Goal: Communication & Community: Answer question/provide support

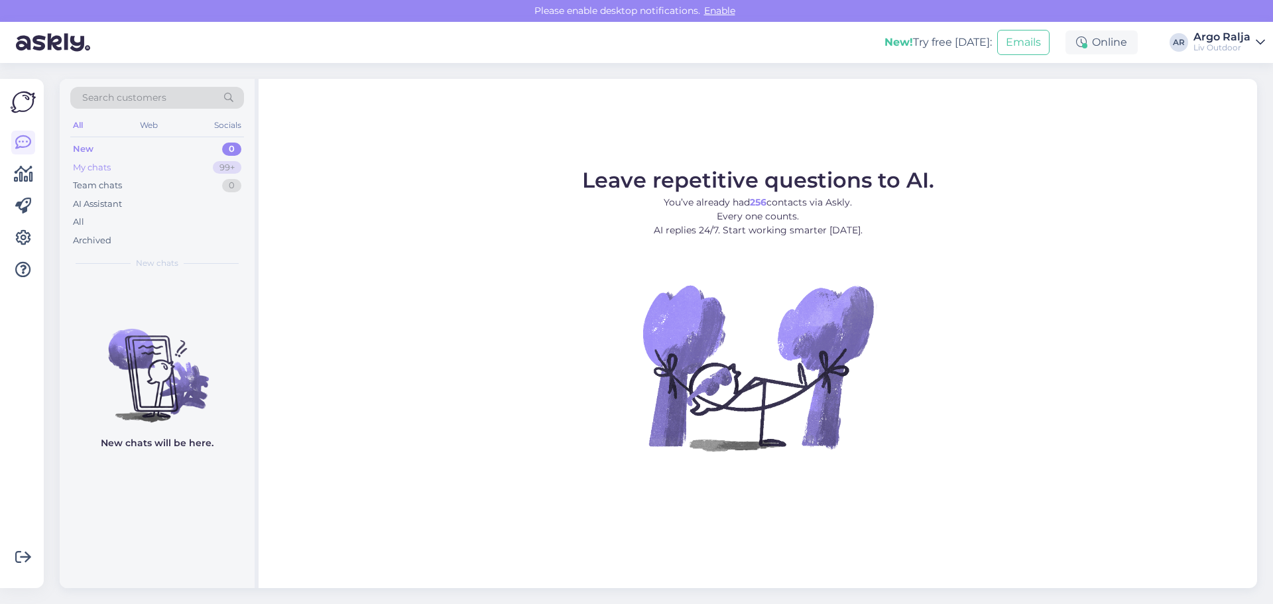
click at [95, 169] on div "My chats" at bounding box center [92, 167] width 38 height 13
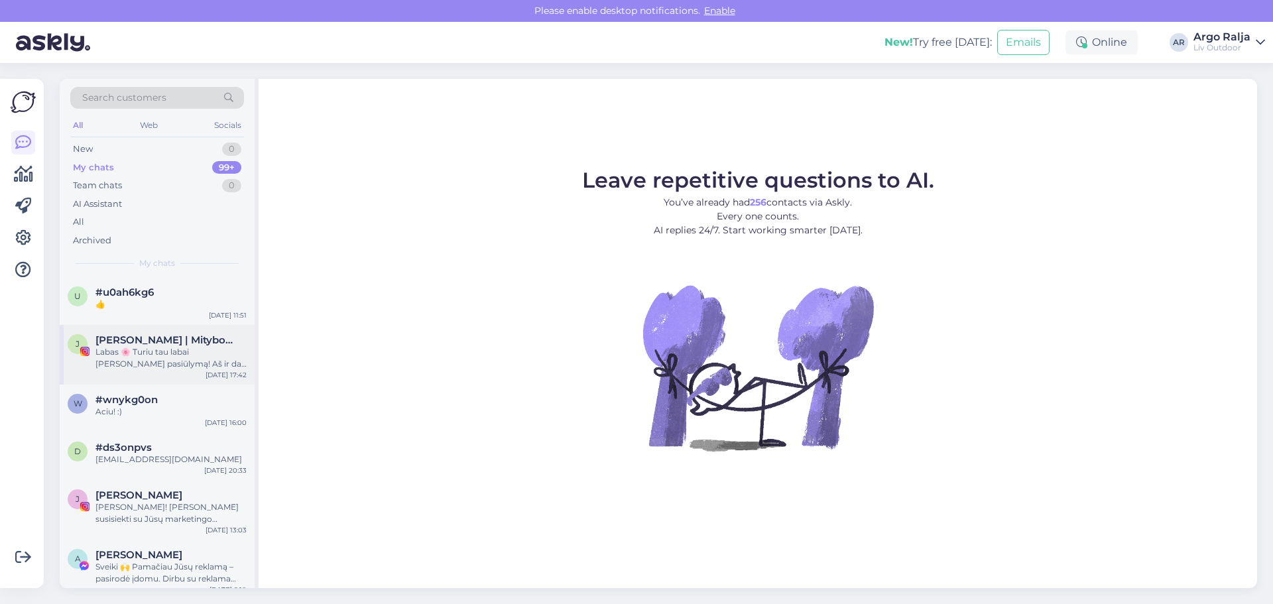
click at [168, 351] on div "Labas 🌸 Turiu tau labai [PERSON_NAME] pasiūlymą! Aš ir dar dvi kolegės @andreja…" at bounding box center [170, 358] width 151 height 24
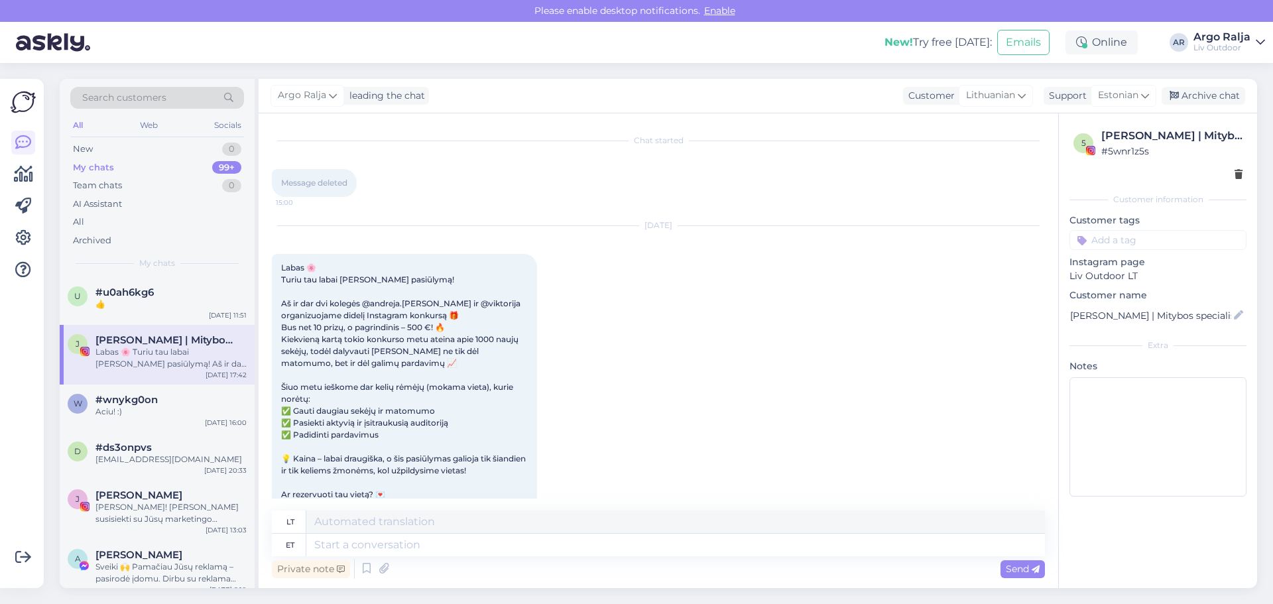
scroll to position [85, 0]
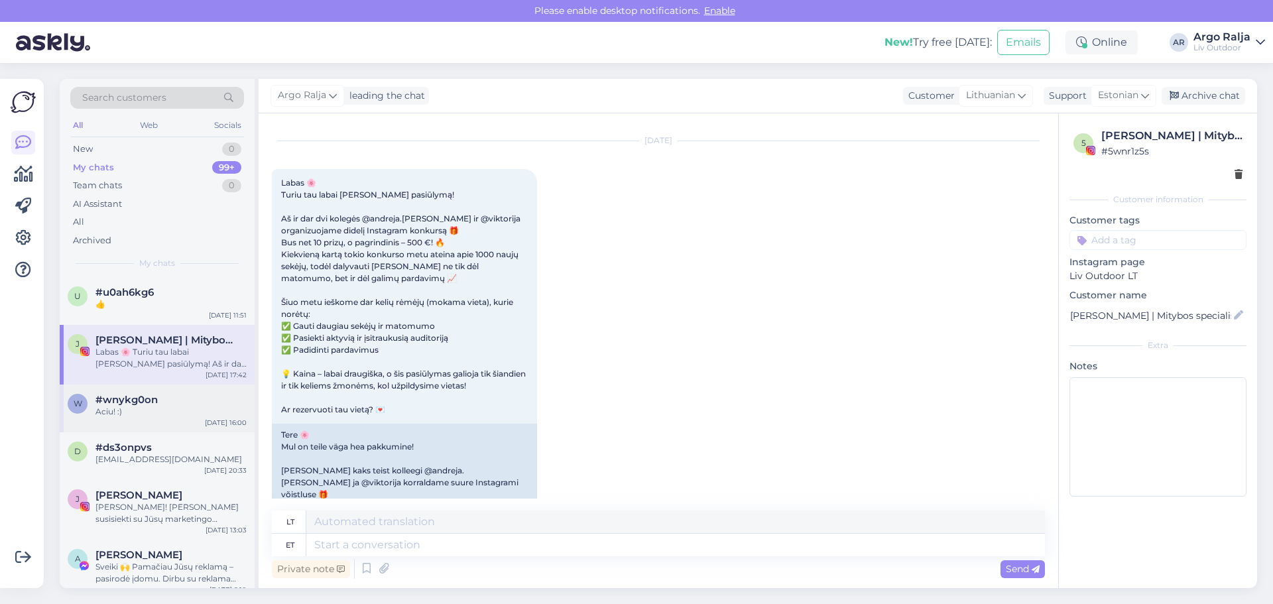
click at [178, 418] on div "w #wnykg0on Aciu! :) [DATE] 16:00" at bounding box center [157, 408] width 195 height 48
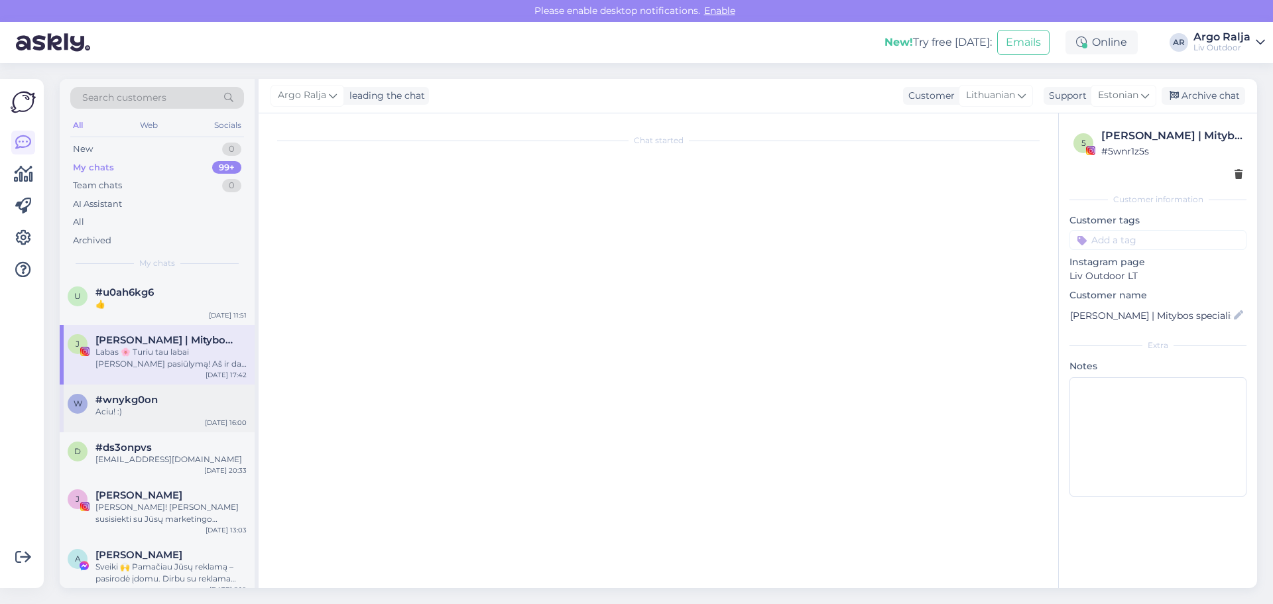
scroll to position [165, 0]
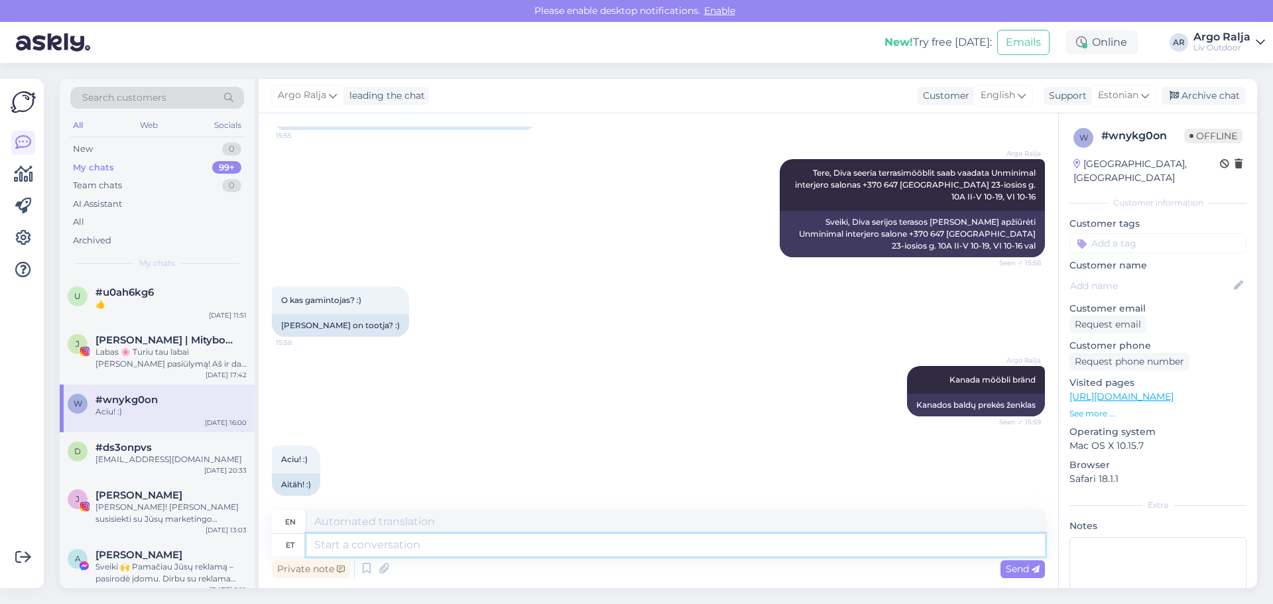
click at [396, 542] on textarea at bounding box center [675, 545] width 738 height 23
type textarea "[PERSON_NAME]"
type textarea "I give"
type textarea "[PERSON_NAME] sulle"
type textarea "I give you"
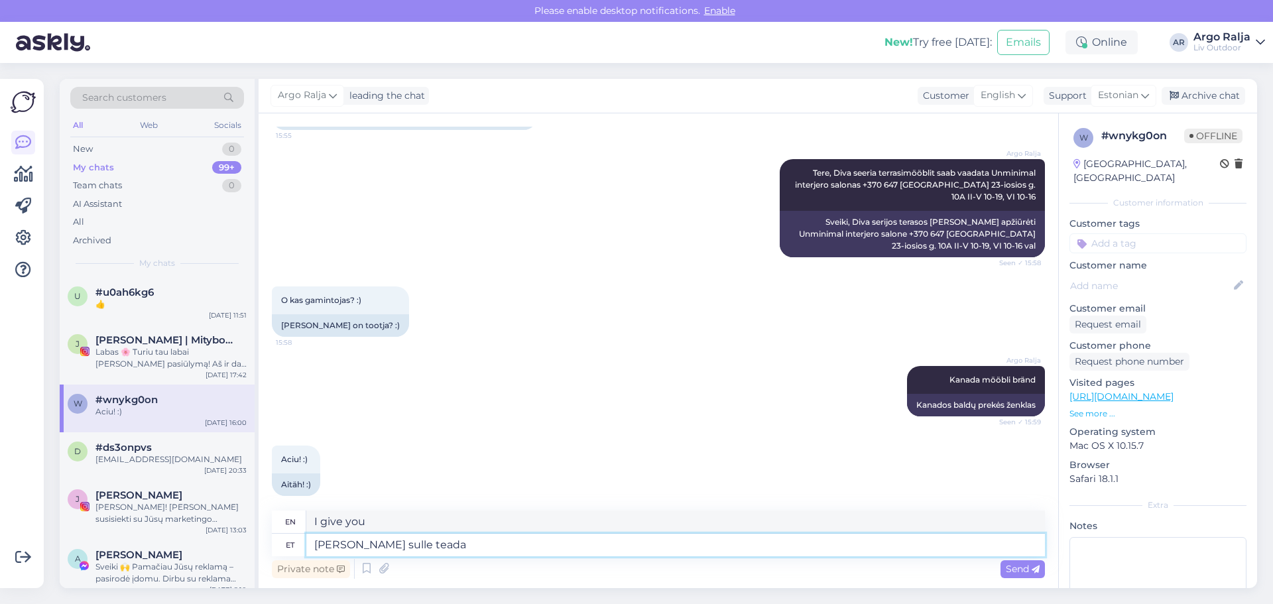
type textarea "[PERSON_NAME] sulle teada,"
type textarea "I'll let you know."
type textarea "[PERSON_NAME] sulle teada, e"
type textarea "I'll let you know,"
type textarea "[PERSON_NAME] sulle teada, et"
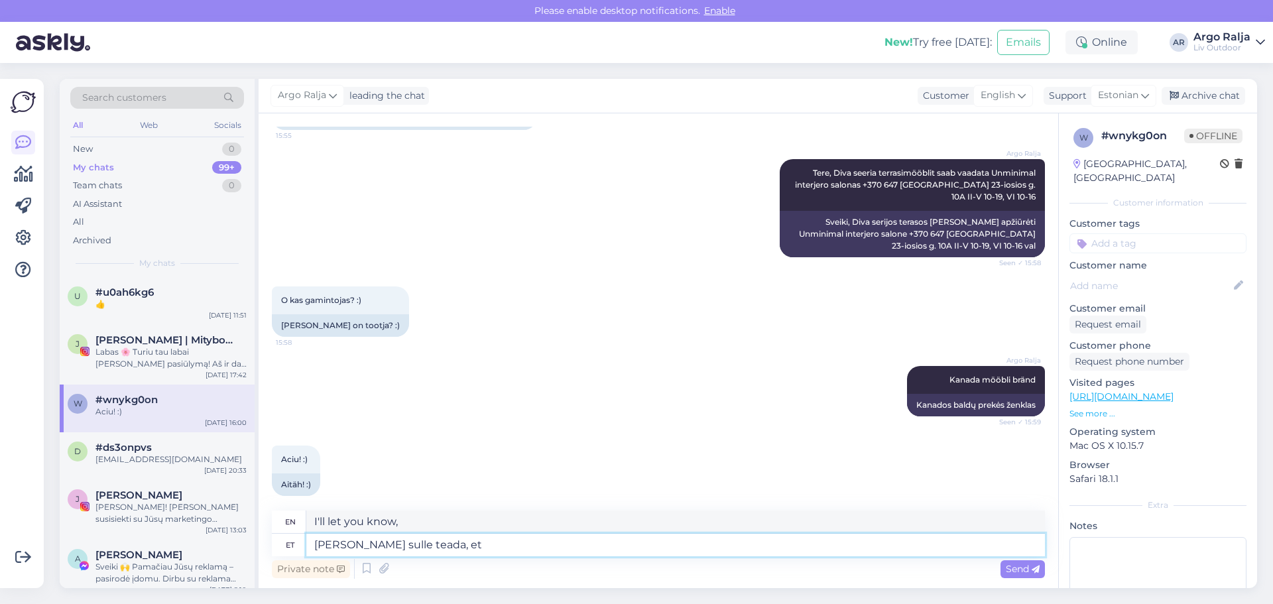
type textarea "I'm letting you know that"
type textarea "[PERSON_NAME] sulle teada, et n"
type textarea "I'm letting you know that n"
type textarea "[PERSON_NAME] sulle teada, et nad"
type textarea "I'll let you know that they"
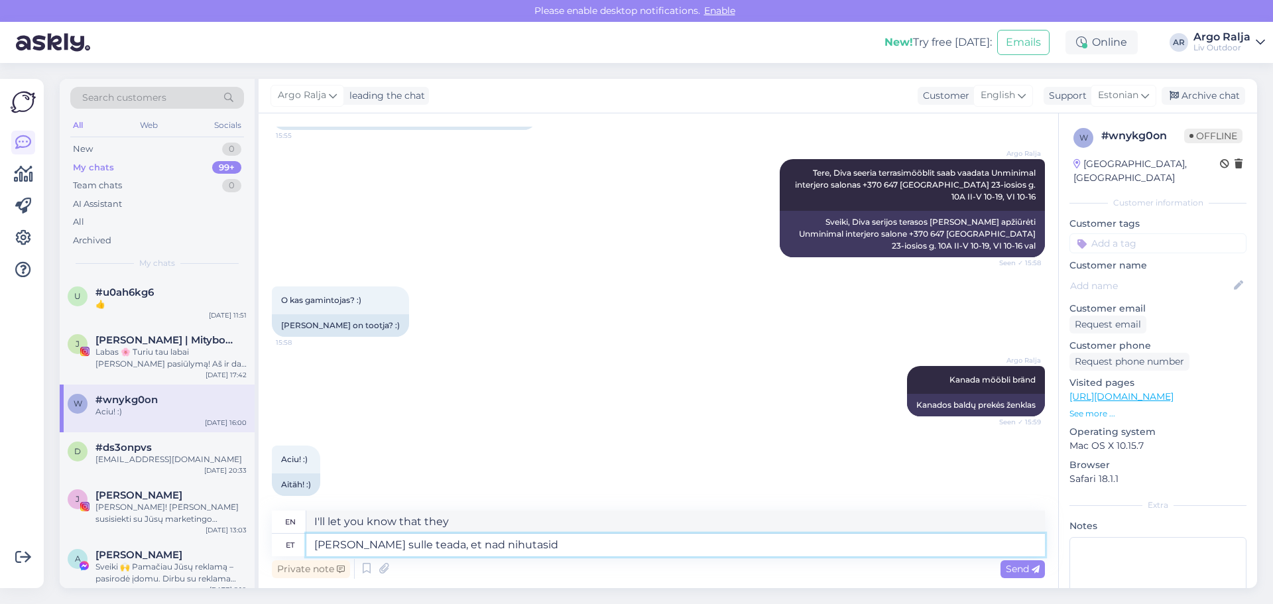
type textarea "[PERSON_NAME] sulle teada, et nad nihutasid"
type textarea "I'll let you know they shifted"
type textarea "[PERSON_NAME] sulle teada, et nad nihutasid konteineri"
type textarea "I'll let you know that they moved the container."
type textarea "[PERSON_NAME] sulle teada, et nad nihutasid konteineri saabumis"
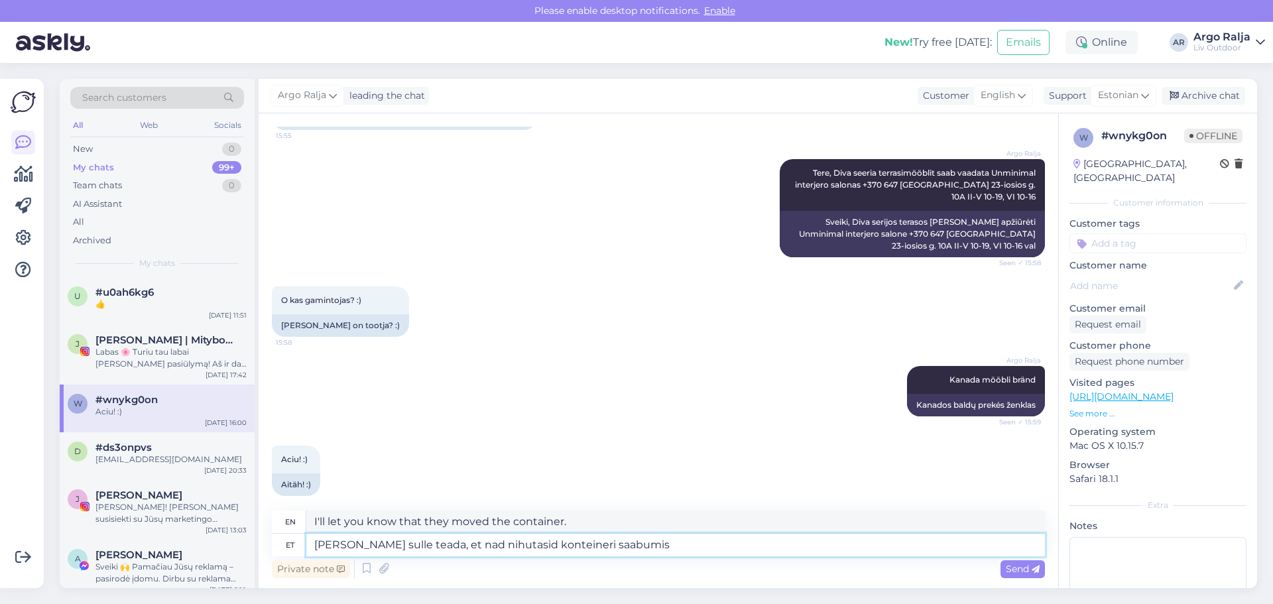
type textarea "I'll let you know that they moved the container upon arrival."
type textarea "[PERSON_NAME] sulle teada, et nad nihutasid konteineri saabumis aega"
type textarea "I'm letting you know that they moved the container's arrival time."
type textarea "[PERSON_NAME] sulle teada, et nad nihutasid konteineri saabumis aega:"
type textarea "I'm letting you know that they moved the container's arrival time:"
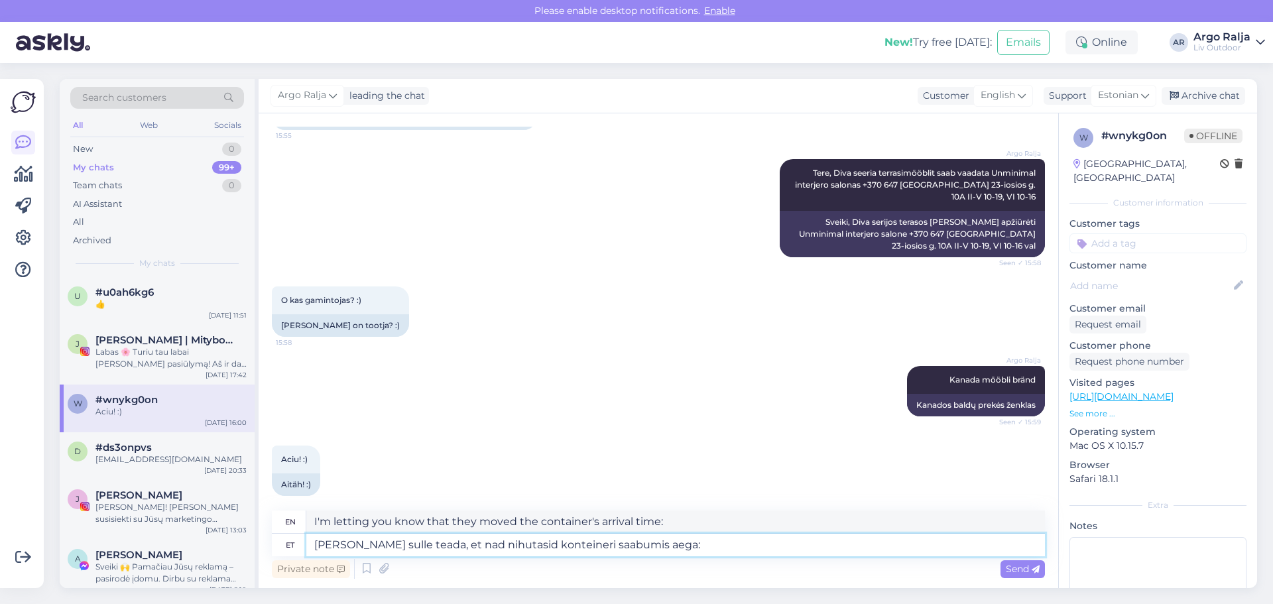
type textarea "[PERSON_NAME] sulle teada, et nad nihutasid konteineri saabumis aega:)"
type textarea "I'll let you know that they moved the time the container arrived :)"
type textarea "[PERSON_NAME] sulle teada, et nad nihutasid konteineri saabumis aega:"
type textarea "I'll let you know that they moved the container's arrival time:="
type textarea "[PERSON_NAME] sulle teada, et nad nihutasid konteineri saabumis aega:("
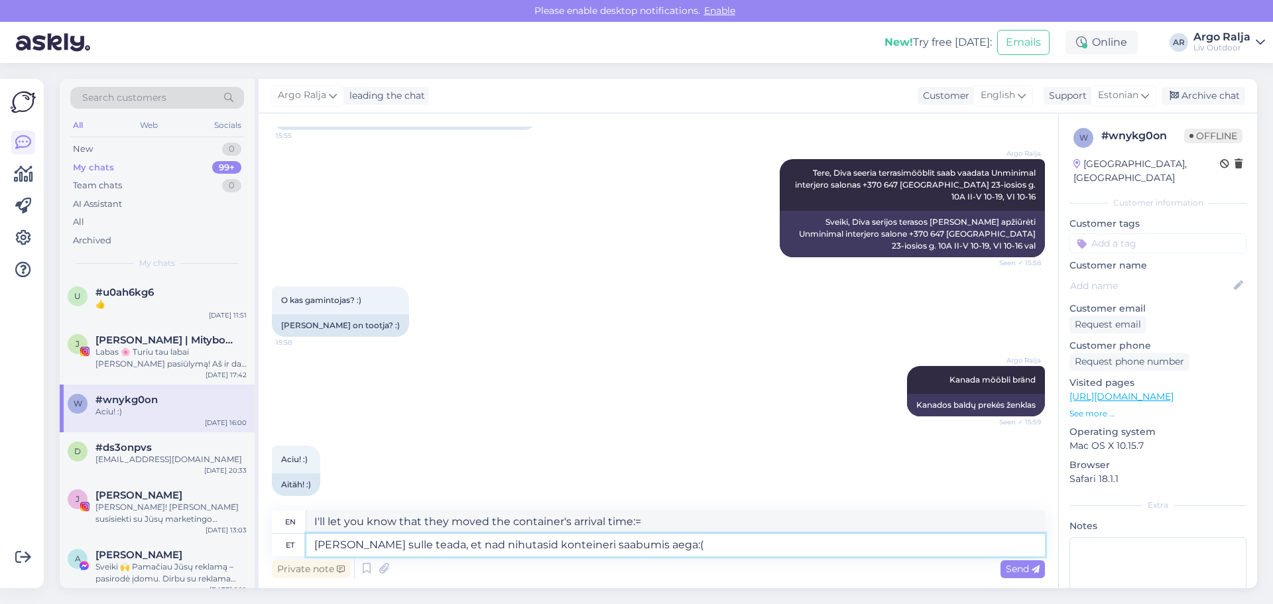
type textarea "I'll let you know that they moved the container's arrival time :("
click at [642, 546] on textarea "[PERSON_NAME] sulle teada, et nad nihutasid konteineri saabumis aega:(" at bounding box center [675, 545] width 738 height 23
click at [668, 548] on textarea "[PERSON_NAME] sulle teada, et nad nihutasid konteineri saabumis aega :(" at bounding box center [675, 545] width 738 height 23
type textarea "[PERSON_NAME] sulle teada, et nad nihutasid konteineri saabumis aega :( kohvila…"
type textarea "I'll let you know that they moved the time the container arrived :( coffee table"
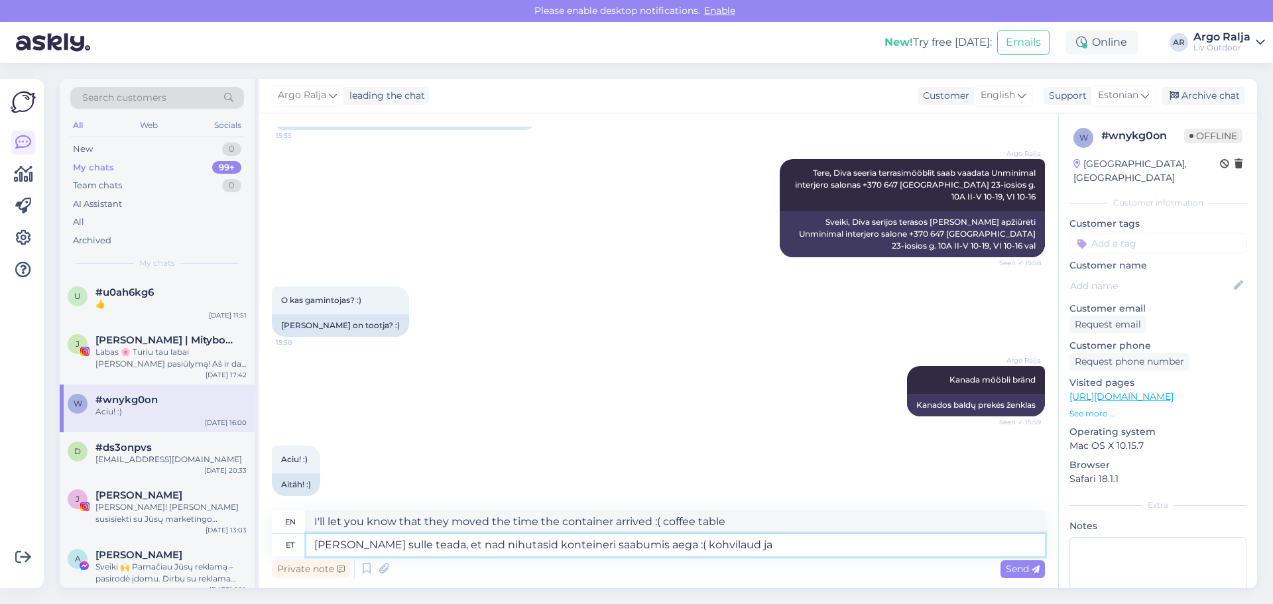
type textarea "[PERSON_NAME] sulle teada, et nad nihutasid konteineri saabumis aega :( kohvila…"
type textarea "I'll let you know that they moved the time the container arrived :( coffee tabl…"
type textarea "[PERSON_NAME] sulle teada, et nad nihutasid konteineri saabumis aega :( kohvila…"
type textarea "I'll let you know that they moved the time the container arrived :( coffee tabl…"
type textarea "[PERSON_NAME] sulle teada, et nad nihutasid konteineri saabumis aega :( kohvila…"
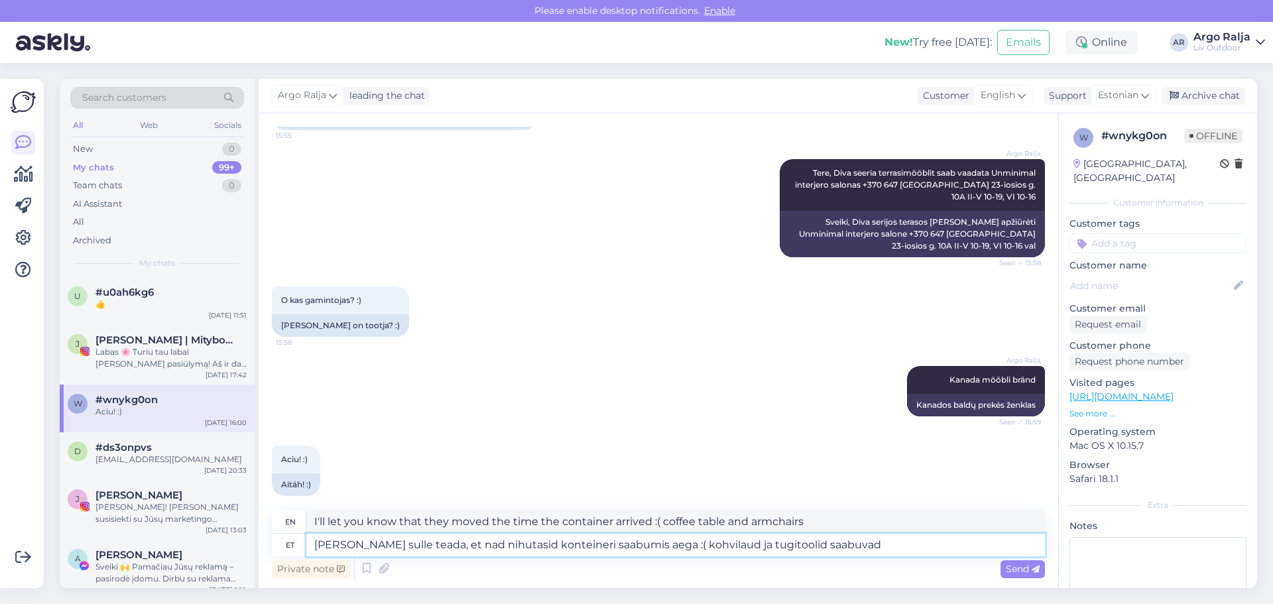
type textarea "I'll let you know that they moved the time the container arrived :( the coffee …"
type textarea "[PERSON_NAME] sulle teada, et nad nihutasid konteineri saabumis aega :( kohvila…"
type textarea "I'll let you know that they moved the time for the container to arrive :( the c…"
type textarea "[PERSON_NAME] sulle teada, et nad nihutasid konteineri saabumis aega :( kohvila…"
type textarea "I'll let you know that they moved the time of arrival of the container :( the c…"
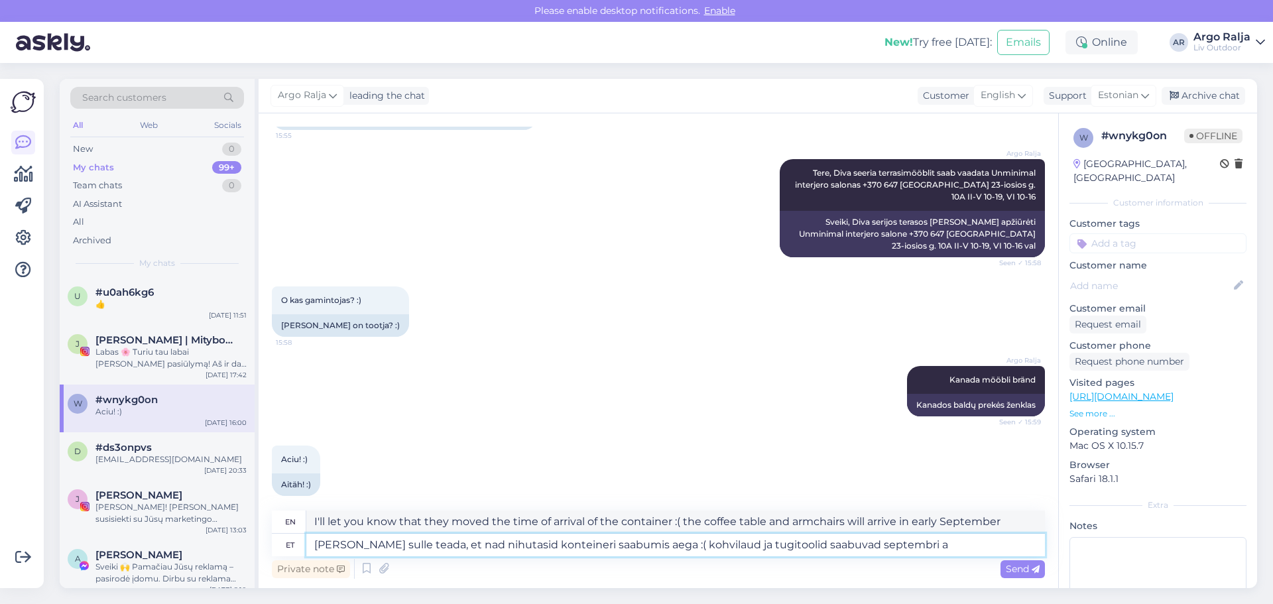
type textarea "[PERSON_NAME] sulle teada, et nad nihutasid konteineri saabumis aega :( kohvila…"
type textarea "I'll let you know that they moved the time for the container to arrive :( the c…"
type textarea "[PERSON_NAME] sulle teada, et nad nihutasid konteineri saabumis aega :( kohvila…"
type textarea "I'll let you know that they moved the time for the container to arrive :( the c…"
type textarea "[PERSON_NAME] sulle teada, et nad nihutasid konteineri saabumis aega :( kohvila…"
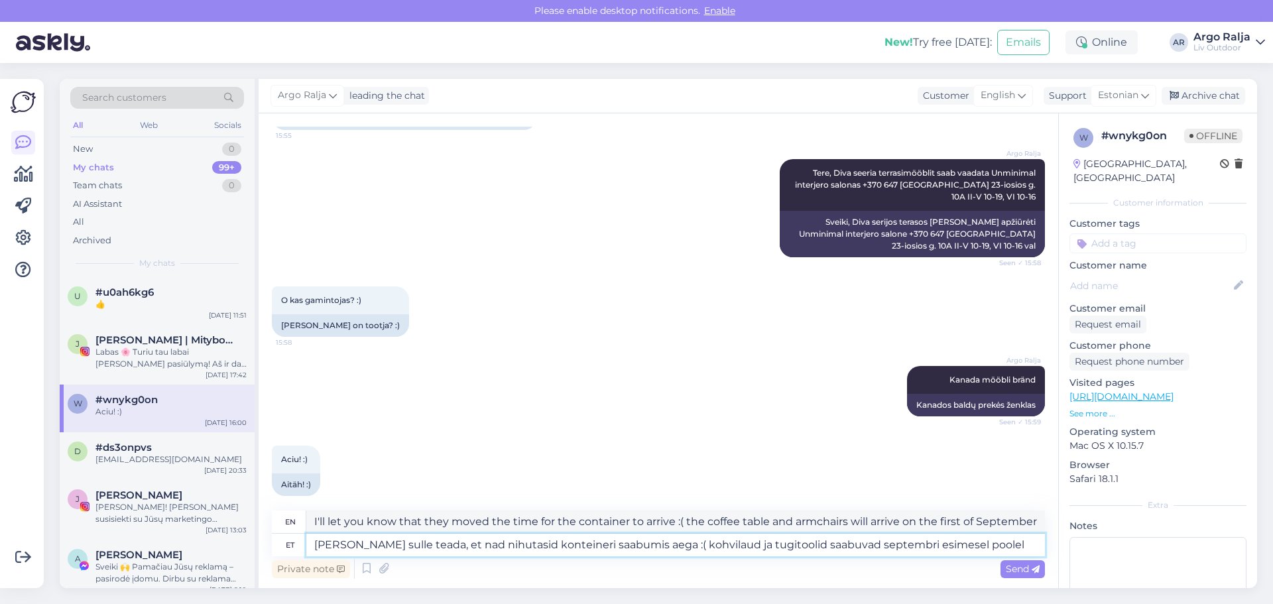
type textarea "I'll let you know that they moved the time of arrival of the container :( the c…"
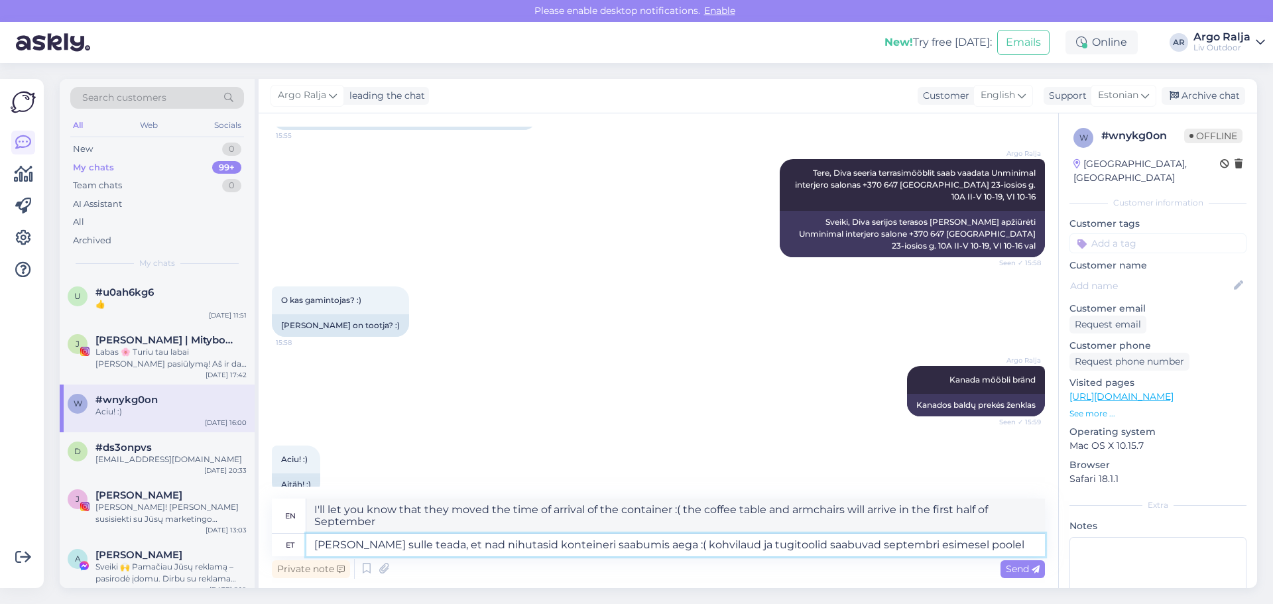
click at [652, 541] on textarea "[PERSON_NAME] sulle teada, et nad nihutasid konteineri saabumis aega :( kohvila…" at bounding box center [675, 545] width 738 height 23
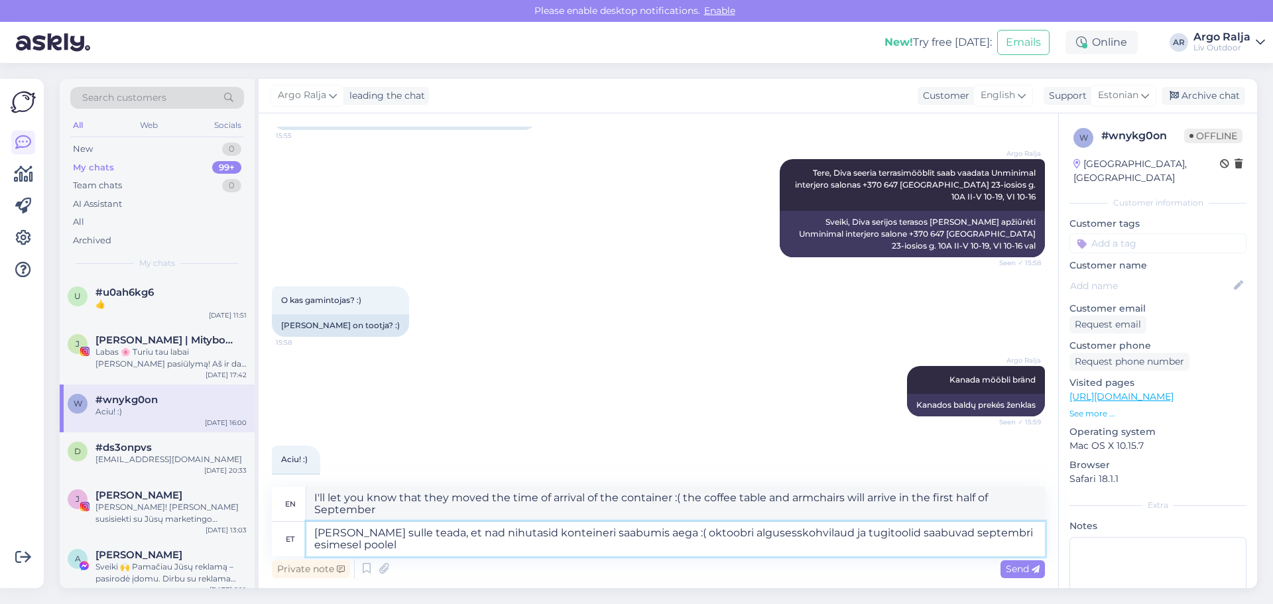
type textarea "[PERSON_NAME] sulle teada, et nad nihutasid konteineri saabumis aega :( oktoobr…"
type textarea "I'll let you know that they moved the container's arrival time :( from early Oc…"
type textarea "[PERSON_NAME] sulle teada, et nad nihutasid konteineri saabumis aega :( oktoobr…"
type textarea "I'll let you know that they moved the container's arrival time :( to early Octo…"
type textarea "[PERSON_NAME] sulle teada, et nad nihutasid konteineri saabumis aega :( oktoobr…"
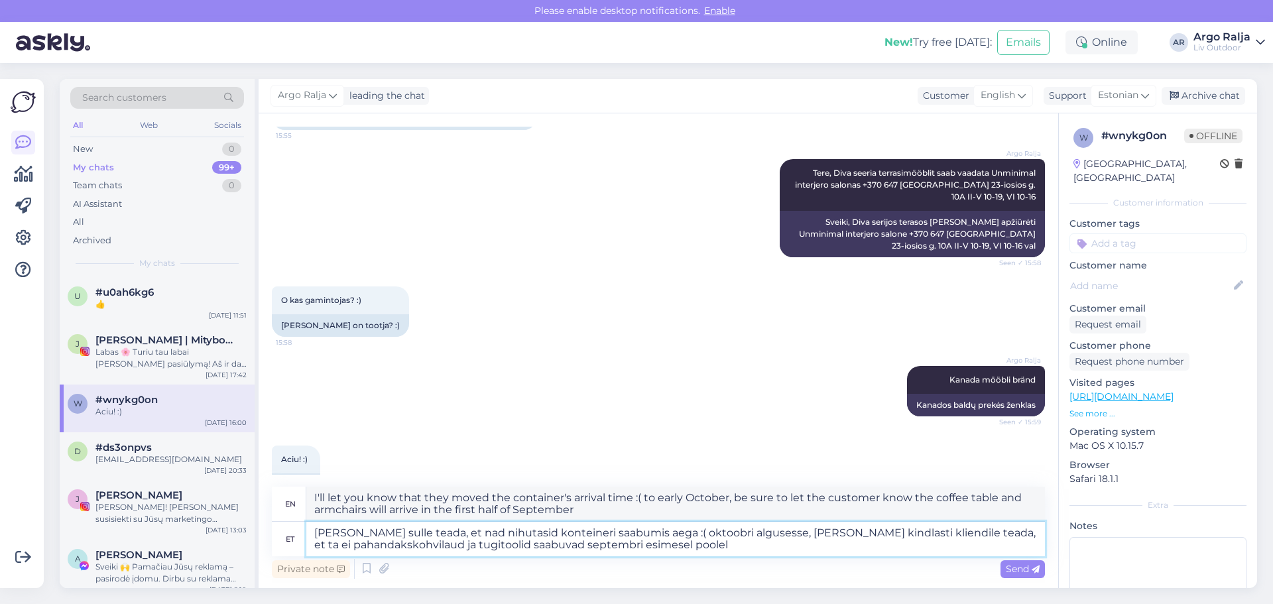
type textarea "I'll let you know that they moved the container's arrival time :( to early Octo…"
type textarea "[PERSON_NAME] sulle teada, et nad nihutasid konteineri saabumis aega :( oktoobr…"
type textarea "I'll let you know that they moved the container's arrival time :( to early Octo…"
click at [693, 540] on textarea "[PERSON_NAME] sulle teada, et nad nihutasid konteineri saabumis aega :( oktoobr…" at bounding box center [675, 539] width 738 height 34
type textarea "[PERSON_NAME] sulle teada, et nad nihutasid konteineri saabumis aega :( oktoobr…"
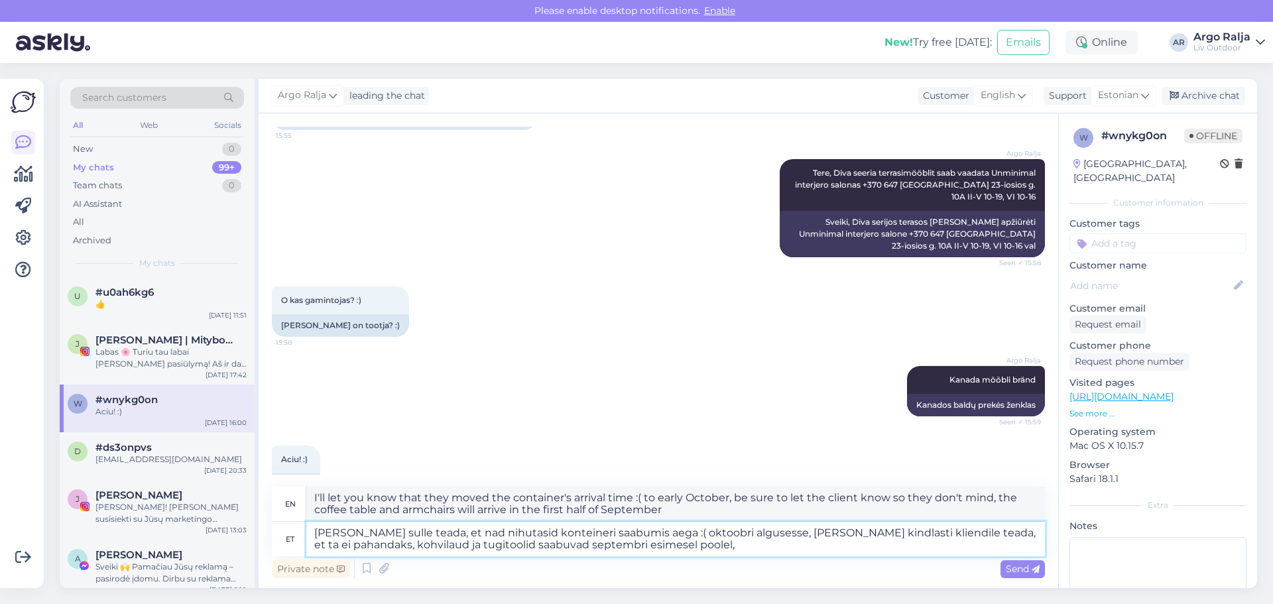
type textarea "I'll let you know that they moved the container's arrival time :( to early Octo…"
type textarea "[PERSON_NAME] sulle teada, et nad nihutasid konteineri saabumis aega :( oktoobr…"
type textarea "I'll let you know that they moved the container's arrival time :( to the beginn…"
type textarea "[PERSON_NAME] sulle teada, et nad nihutasid konteineri saabumis aega :( oktoobr…"
type textarea "I'll let you know that they moved the container's arrival time :( to the beginn…"
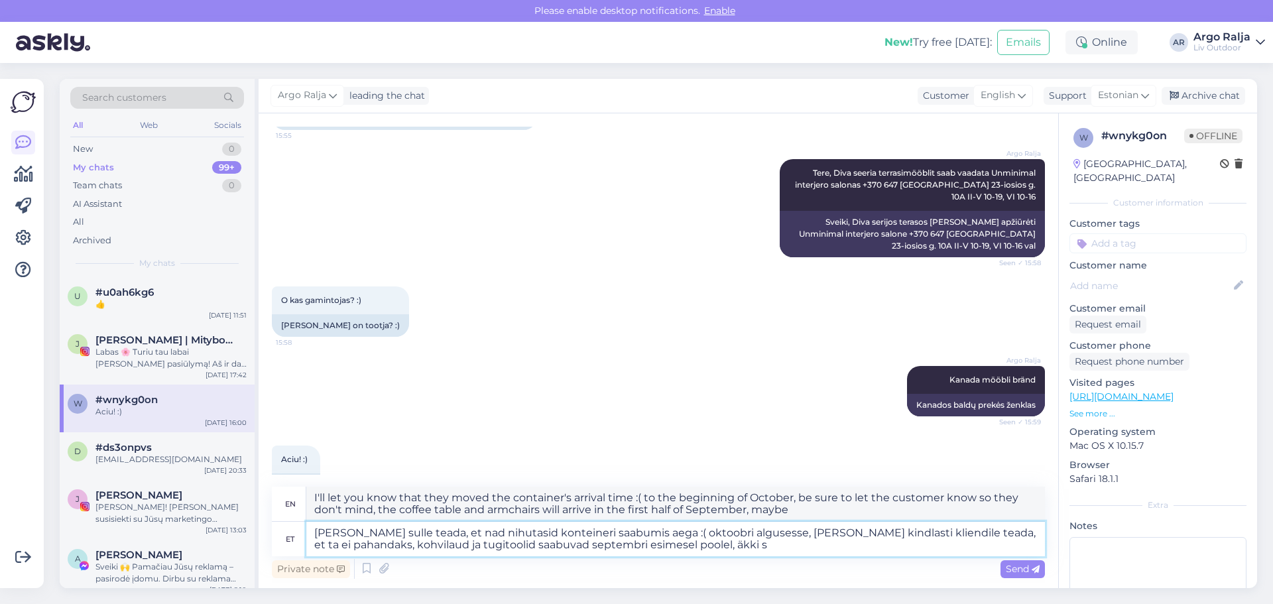
type textarea "[PERSON_NAME] sulle teada, et nad nihutasid konteineri saabumis aega :( oktoobr…"
type textarea "I'll let you know that they moved the container's arrival time :( to the beginn…"
type textarea "[PERSON_NAME] sulle teada, et nad nihutasid konteineri saabumis aega :( oktoobr…"
type textarea "I'll let you know that they moved the arrival time of the container :( to the b…"
type textarea "[PERSON_NAME] sulle teada, et nad nihutasid konteineri saabumis aega :( oktoobr…"
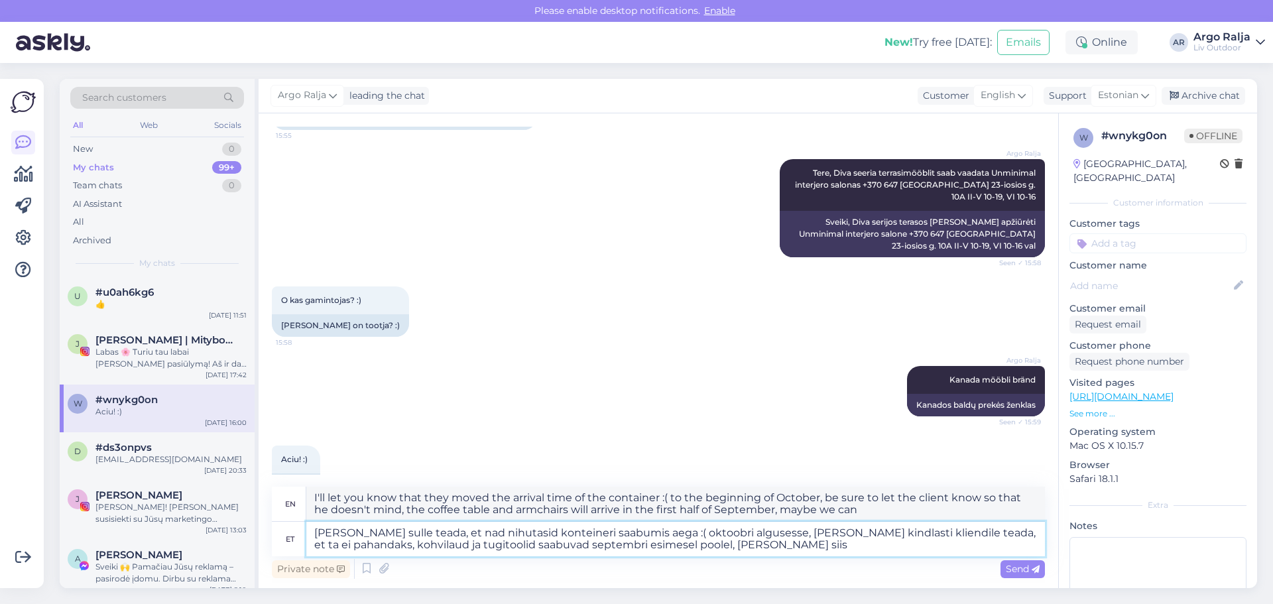
type textarea "I'll let you know that they moved the arrival time of the container :( to the b…"
type textarea "[PERSON_NAME] sulle teada, et nad nihutasid konteineri saabumis aega :( oktoobr…"
type textarea "I'll let you know that they moved the container's arrival time :( to early Octo…"
type textarea "[PERSON_NAME] sulle teada, et nad nihutasid konteineri saabumis aega :( oktoobr…"
type textarea "I'll let you know that they moved the arrival time of the container :( to the b…"
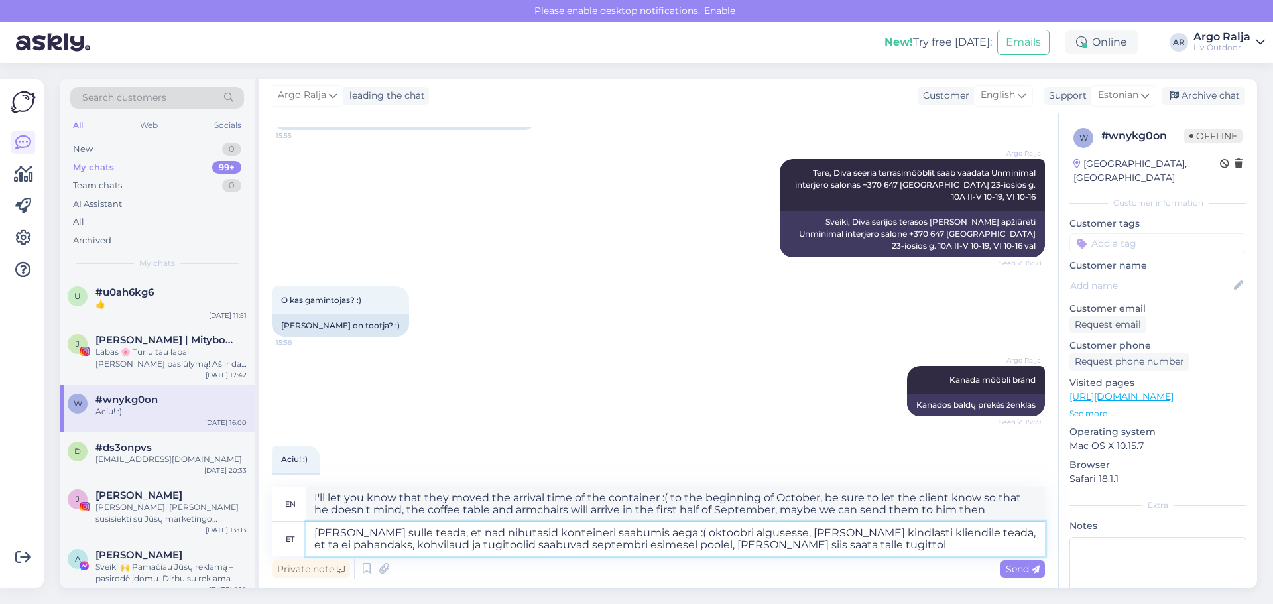
type textarea "[PERSON_NAME] sulle teada, et nad nihutasid konteineri saabumis aega :( oktoobr…"
type textarea "I'll let you know that they moved the container's arrival time :( to early Octo…"
type textarea "[PERSON_NAME] sulle teada, et nad nihutasid konteineri saabumis aega :( oktoobr…"
type textarea "I'll let you know that they moved the container's arrival time :( to early Octo…"
type textarea "[PERSON_NAME] sulle teada, et nad nihutasid konteineri saabumis aega :( oktoobr…"
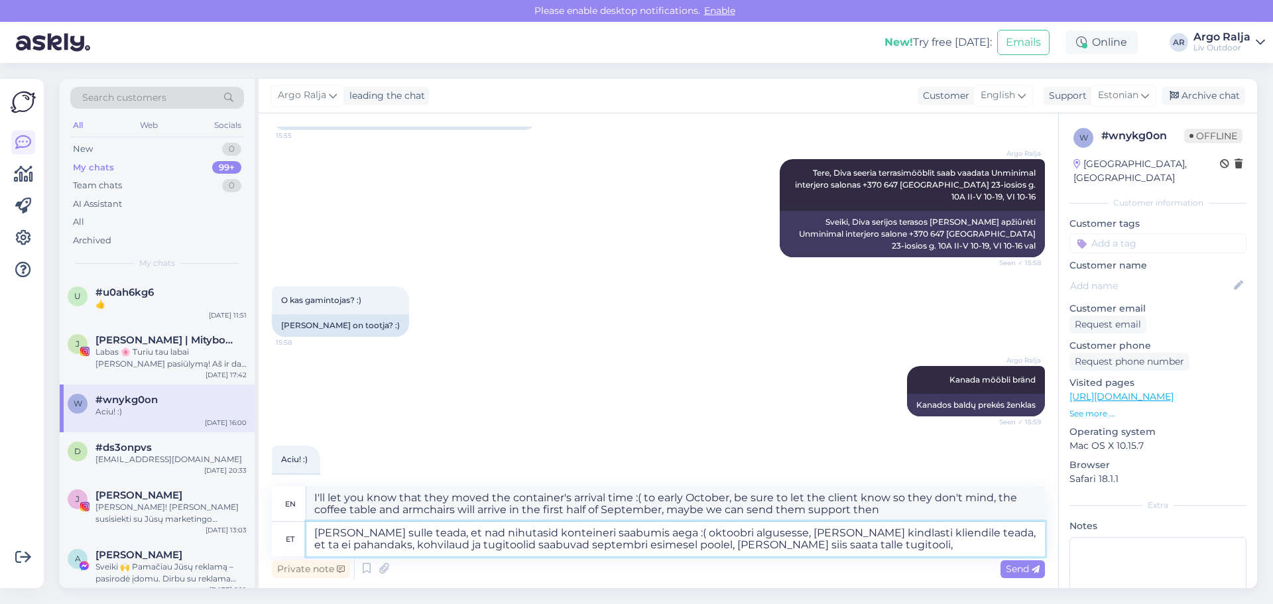
type textarea "I'll let you know that they moved the arrival time of the container :( to the b…"
type textarea "[PERSON_NAME] sulle teada, et nad nihutasid konteineri saabumis aega :( oktoobr…"
type textarea "I'll let you know that they moved the container's arrival time :( to the beginn…"
type textarea "[PERSON_NAME] sulle teada, et nad nihutasid konteineri saabumis aega :( oktoobr…"
type textarea "I'll let you know that they moved the arrival time of the container :( to the b…"
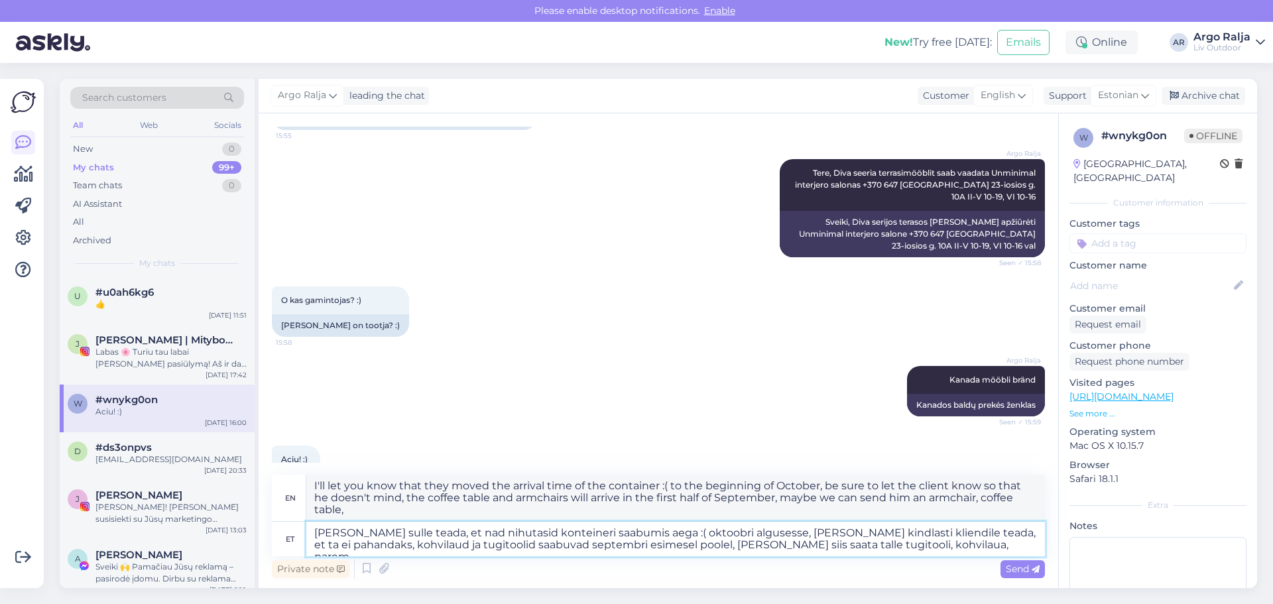
type textarea "[PERSON_NAME] sulle teada, et nad nihutasid konteineri saabumis aega :( oktoobr…"
type textarea "I'll let you know that they moved the arrival time of the container :( to the b…"
type textarea "[PERSON_NAME] sulle teada, et nad nihutasid konteineri saabumis aega :( oktoobr…"
type textarea "I'll let you know that they moved the container's arrival time :( to the beginn…"
click at [919, 544] on textarea "[PERSON_NAME] sulle teada, et nad nihutasid konteineri saabumis aega :( oktoobr…" at bounding box center [675, 539] width 738 height 34
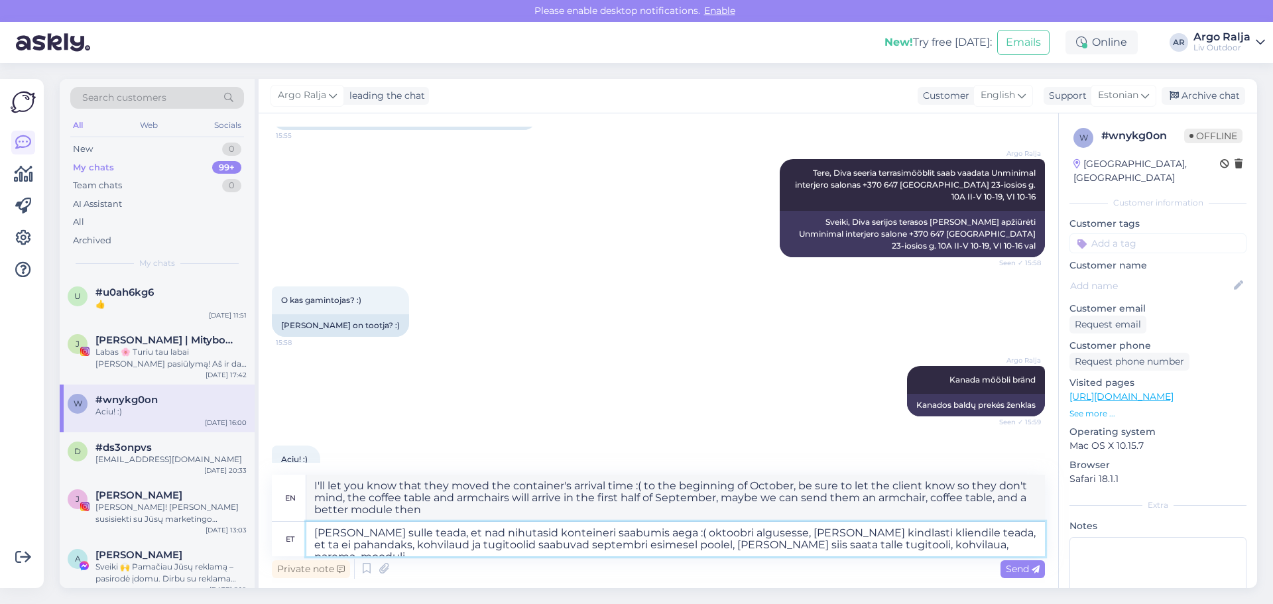
type textarea "[PERSON_NAME] sulle teada, et nad nihutasid konteineri saabumis aega :( oktoobr…"
type textarea "I'll let you know that they moved the arrival time of the container :( to the b…"
type textarea "[PERSON_NAME] sulle teada, et nad nihutasid konteineri saabumis aega :( oktoobr…"
type textarea "I'll let you know that they moved the arrival time of the container :( to the b…"
type textarea "[PERSON_NAME] sulle teada, et nad nihutasid konteineri saabumis aega :( oktoobr…"
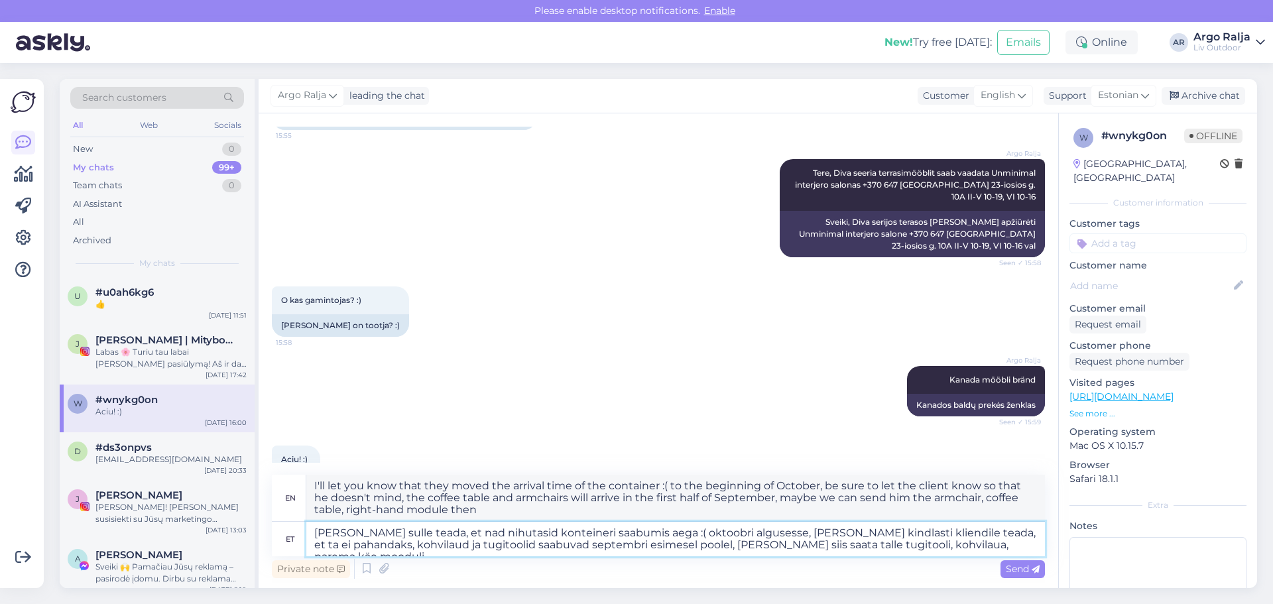
type textarea "I'll let you know that they moved the container's arrival time :( to early Octo…"
click at [1002, 543] on textarea "[PERSON_NAME] sulle teada, et nad nihutasid konteineri saabumis aega :( oktoobr…" at bounding box center [675, 539] width 738 height 34
drag, startPoint x: 314, startPoint y: 485, endPoint x: 662, endPoint y: 497, distance: 347.6
click at [662, 497] on textarea "I'll let you know that they moved the container's arrival time :( to early Octo…" at bounding box center [675, 498] width 738 height 46
drag, startPoint x: 316, startPoint y: 534, endPoint x: 1015, endPoint y: 549, distance: 698.9
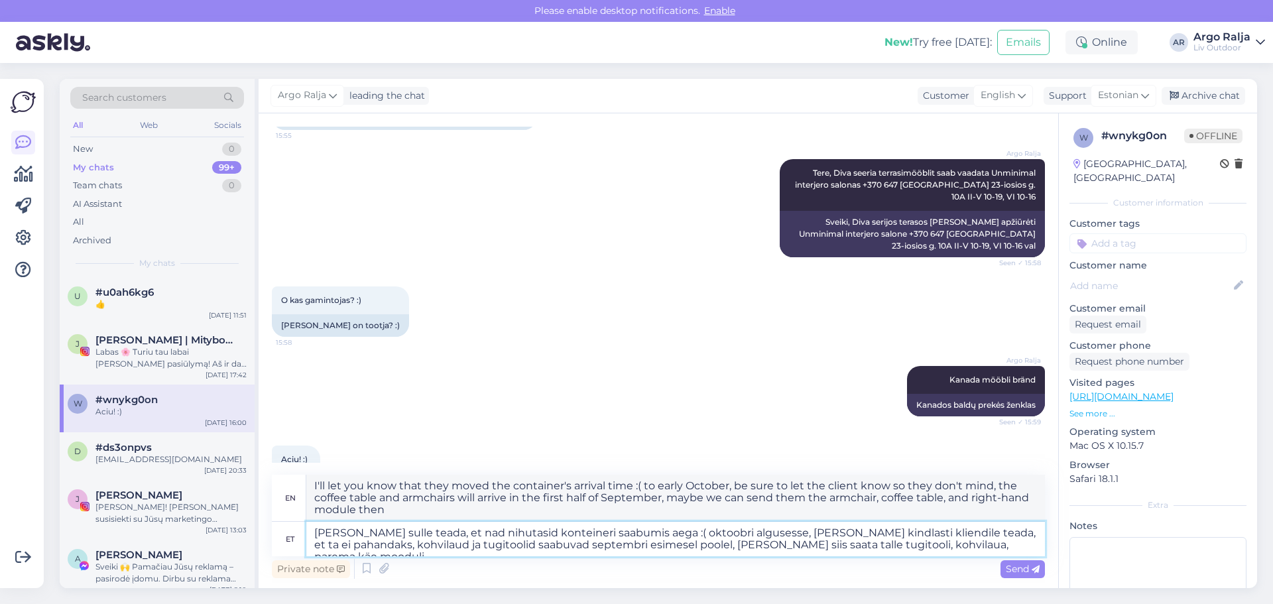
click at [1015, 549] on textarea "[PERSON_NAME] sulle teada, et nad nihutasid konteineri saabumis aega :( oktoobr…" at bounding box center [675, 539] width 738 height 34
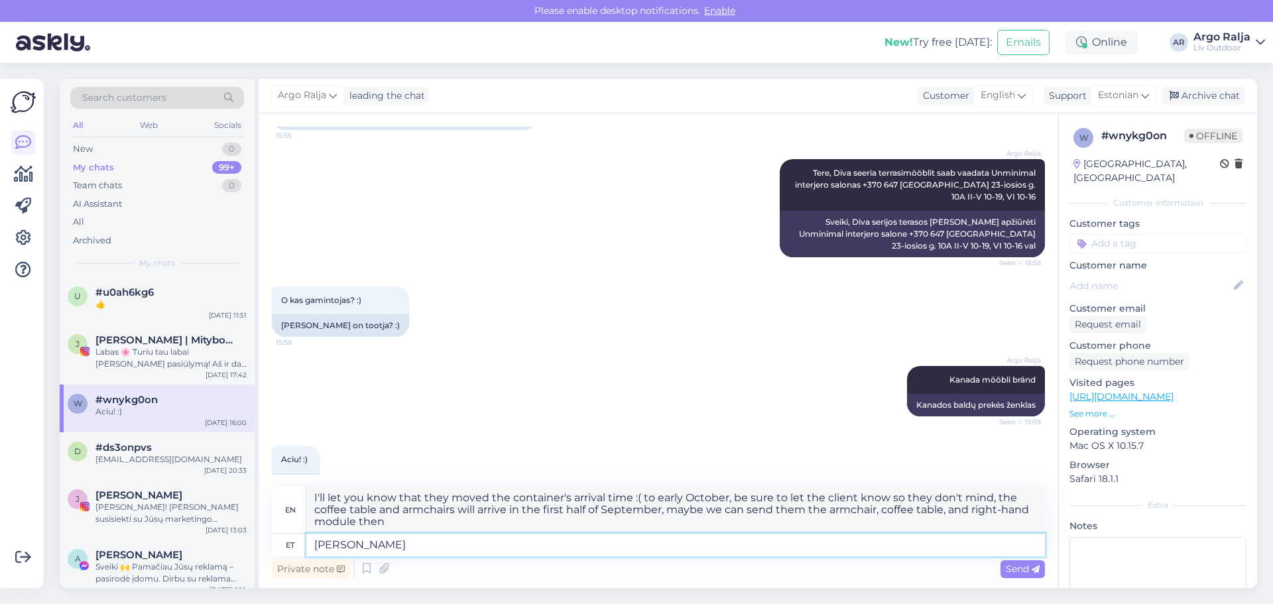
type textarea "[PERSON_NAME]"
type textarea "If"
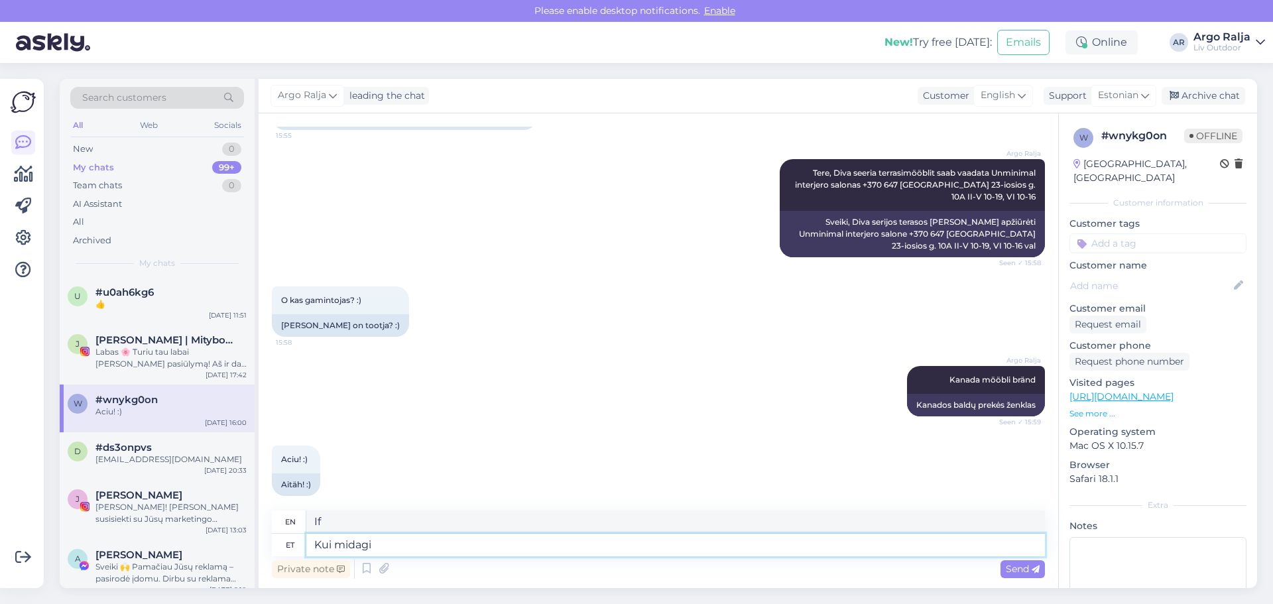
type textarea "Kui midagi"
type textarea "If anything"
type textarea "Kui midagi muutu"
type textarea "If something changes"
type textarea "Kui midagi muutub,"
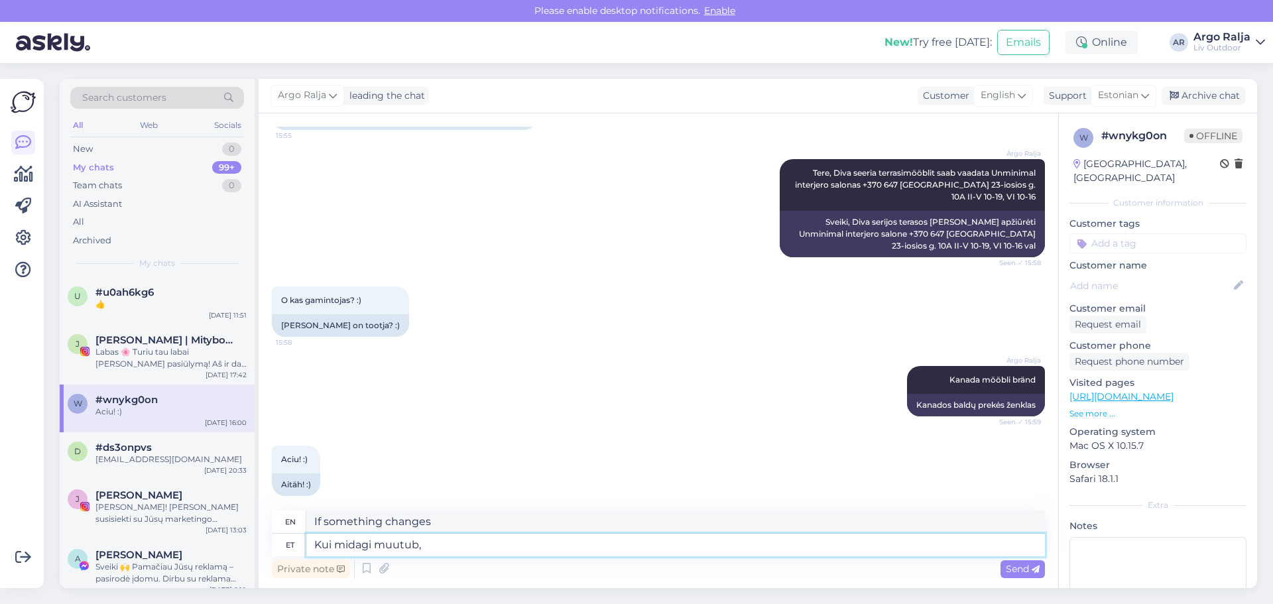
type textarea "If something changes,"
type textarea "Kui midagi muutub, [PERSON_NAME]"
type textarea "If anything changes, I will give"
type textarea "Kui midagi muutub, [PERSON_NAME] sulle"
type textarea "If anything changes, I'll give you"
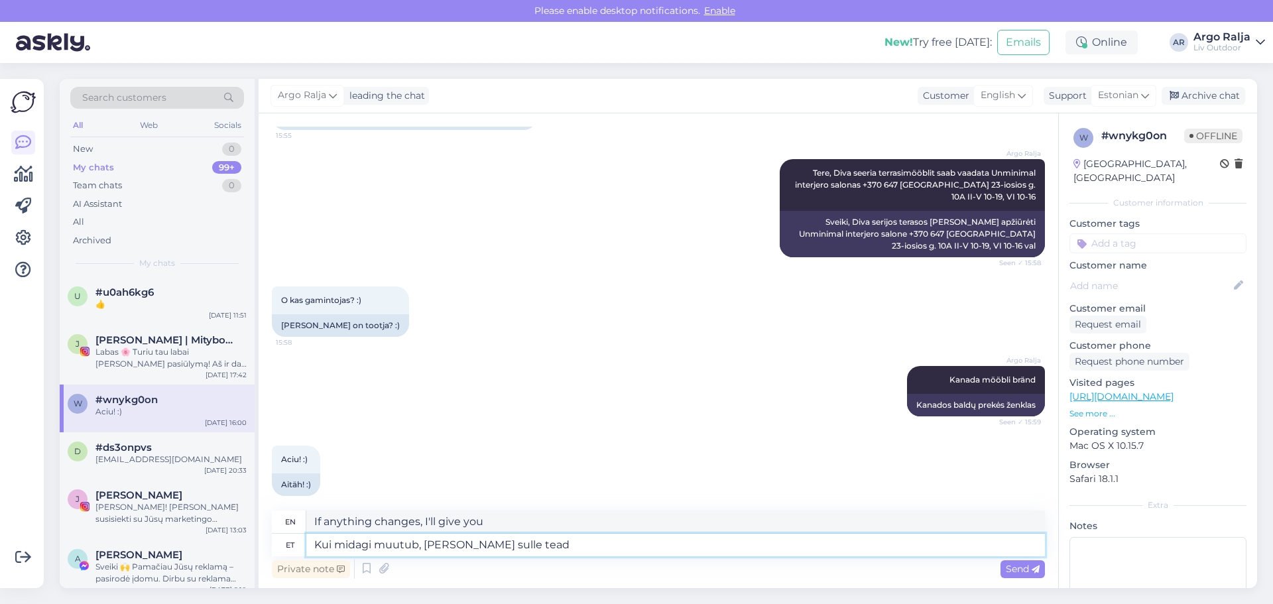
type textarea "Kui midagi muutub, [PERSON_NAME] sulle teada"
type textarea "If anything changes, I'll let you know."
drag, startPoint x: 530, startPoint y: 520, endPoint x: 308, endPoint y: 537, distance: 222.7
click at [308, 537] on div "en If anything changes, I'll let you know. et Kui midagi muutub, [PERSON_NAME] …" at bounding box center [658, 533] width 773 height 46
drag, startPoint x: 356, startPoint y: 516, endPoint x: 563, endPoint y: 536, distance: 207.8
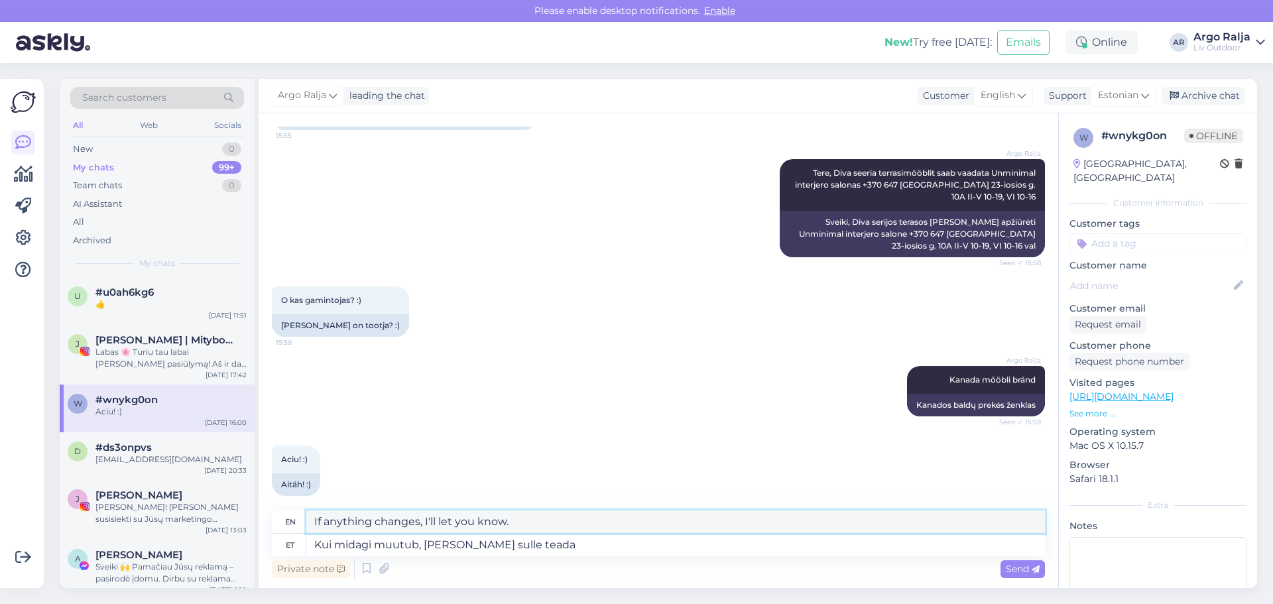
click at [563, 532] on textarea "If anything changes, I'll let you know." at bounding box center [675, 521] width 738 height 23
click at [557, 542] on textarea "Kui midagi muutub, [PERSON_NAME] sulle teada" at bounding box center [675, 545] width 738 height 23
type textarea "Kui midagi muutub, [PERSON_NAME] sulle teada koheselt t"
type textarea "If anything changes, I will let you know immediately."
type textarea "Kui midagi muutub, [PERSON_NAME] sulle teada koheselt teada."
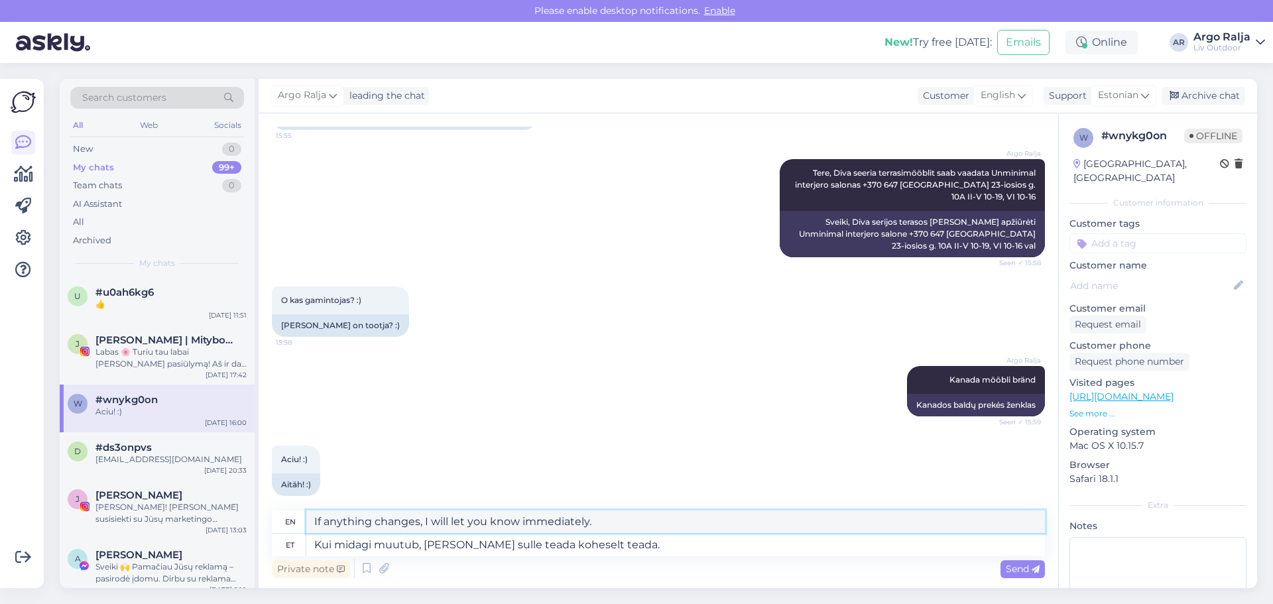
drag, startPoint x: 614, startPoint y: 519, endPoint x: 318, endPoint y: 534, distance: 297.3
click at [296, 538] on div "en If anything changes, I will let you know immediately. et Kui midagi muutub, …" at bounding box center [658, 533] width 773 height 46
